Goal: Task Accomplishment & Management: Manage account settings

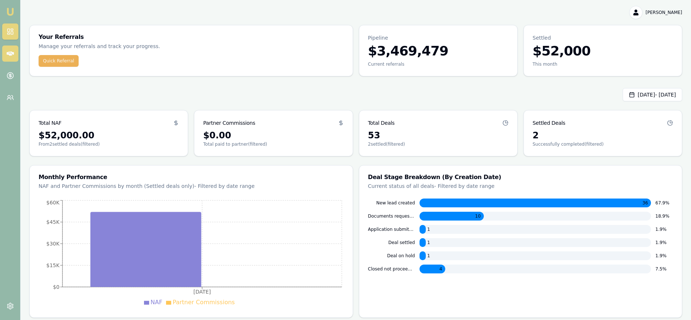
click at [11, 52] on icon at bounding box center [10, 53] width 7 height 4
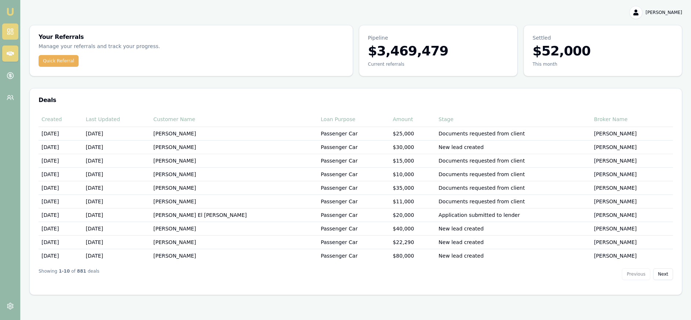
click at [13, 32] on rect at bounding box center [12, 33] width 2 height 3
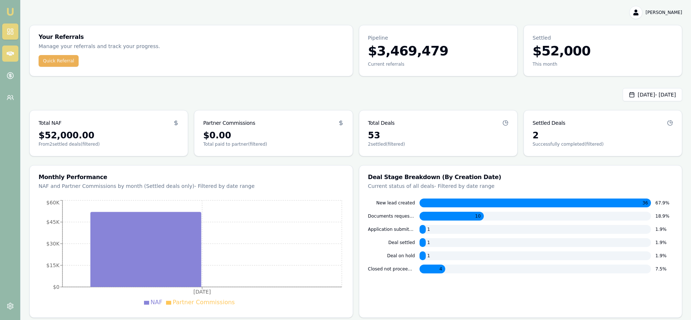
click at [15, 52] on link at bounding box center [10, 54] width 16 height 16
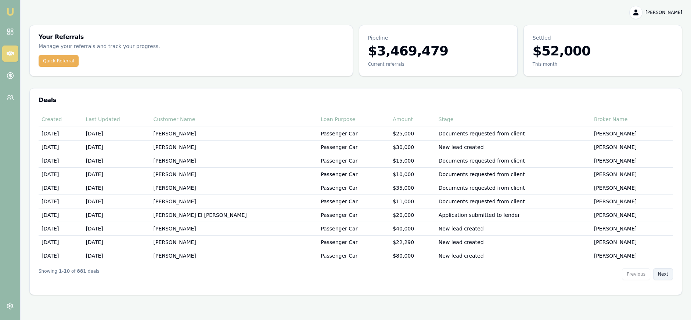
click at [661, 277] on button "Next" at bounding box center [663, 275] width 20 height 12
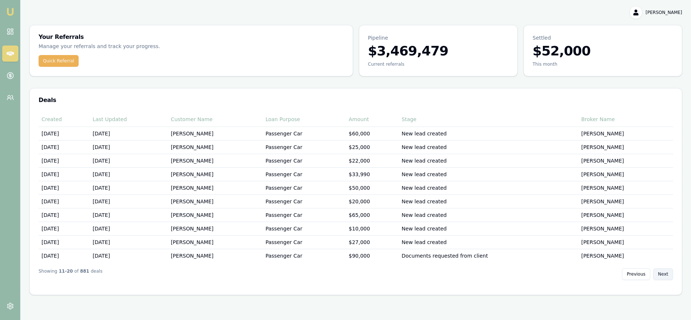
click at [661, 277] on button "Next" at bounding box center [663, 275] width 20 height 12
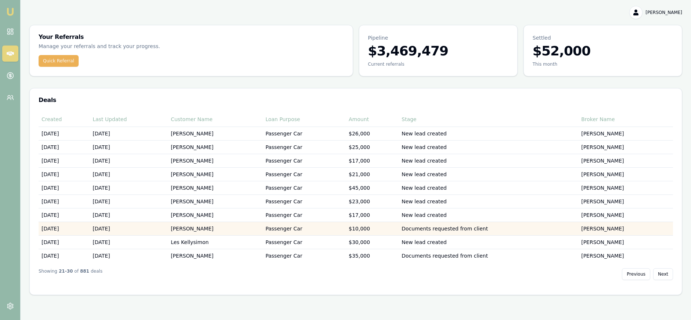
click at [505, 229] on td "Documents requested from client" at bounding box center [489, 229] width 180 height 14
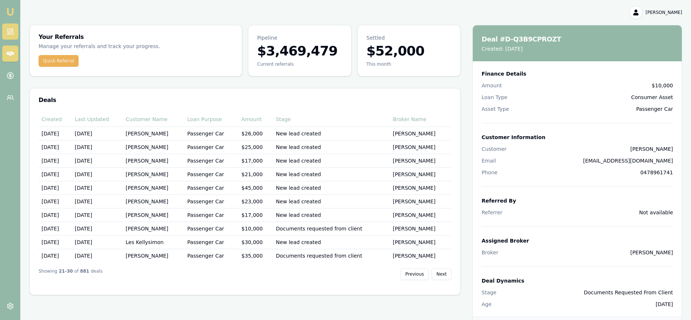
click at [8, 35] on icon at bounding box center [10, 31] width 7 height 7
